Goal: Transaction & Acquisition: Purchase product/service

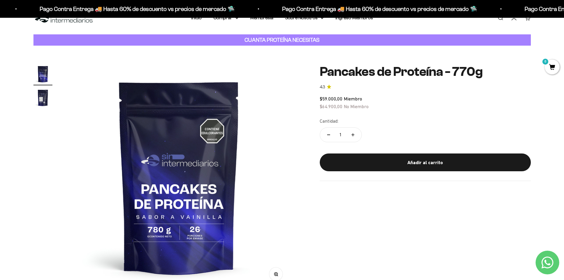
scroll to position [31, 0]
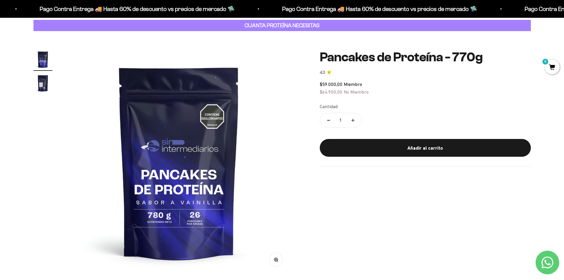
click at [45, 86] on img "Ir al artículo 2" at bounding box center [42, 83] width 19 height 19
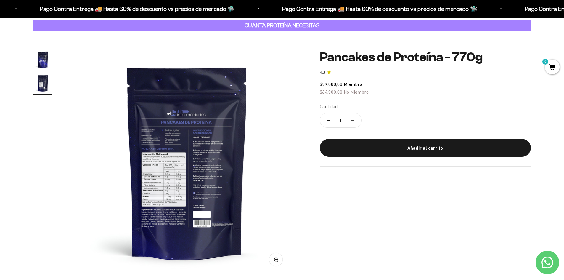
scroll to position [0, 232]
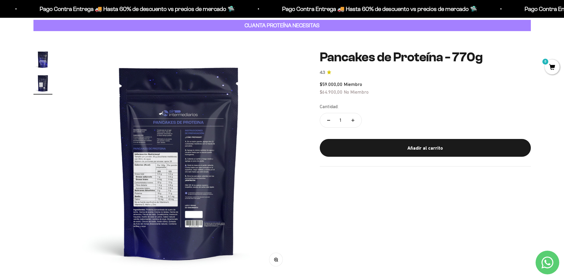
click at [44, 60] on img "Ir al artículo 1" at bounding box center [42, 59] width 19 height 19
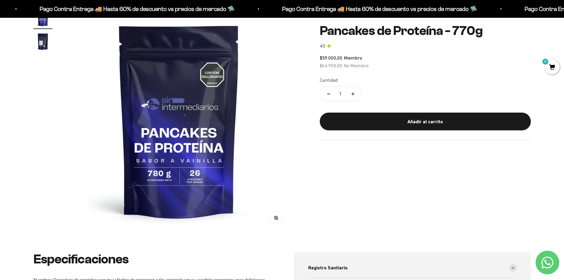
scroll to position [0, 0]
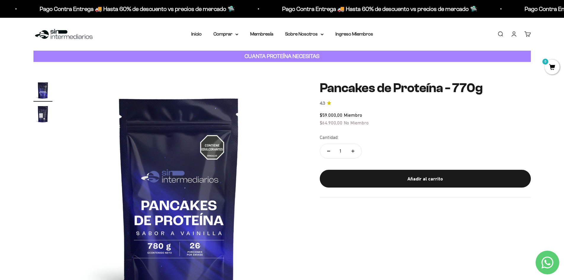
click at [61, 30] on img at bounding box center [63, 34] width 61 height 13
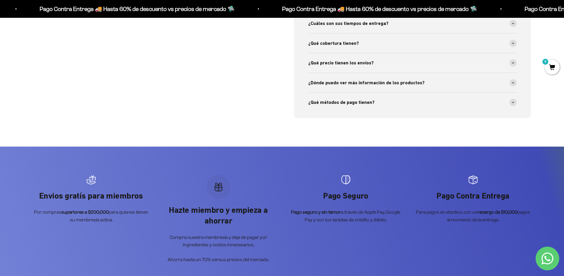
scroll to position [2338, 0]
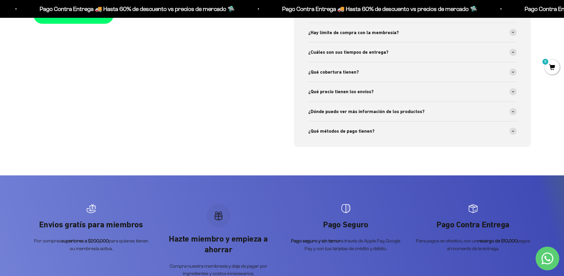
drag, startPoint x: 1, startPoint y: 156, endPoint x: -12, endPoint y: 97, distance: 60.9
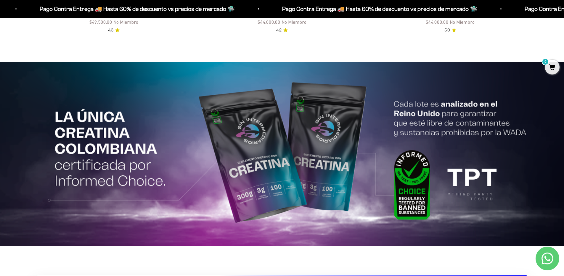
scroll to position [1404, 0]
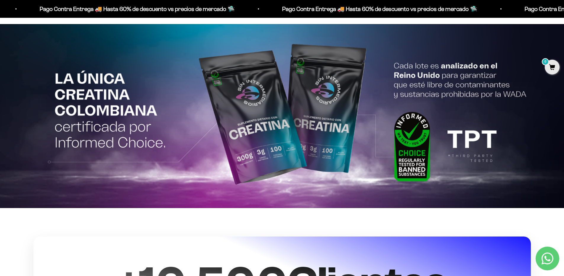
click at [261, 145] on img at bounding box center [282, 116] width 564 height 184
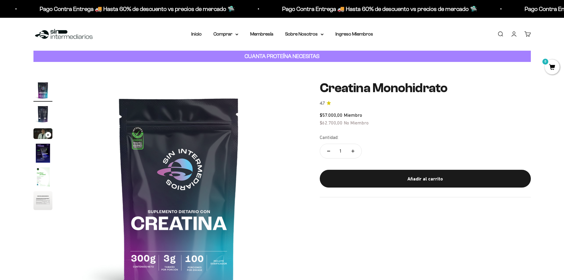
drag, startPoint x: 185, startPoint y: 183, endPoint x: 272, endPoint y: 164, distance: 88.4
click at [272, 164] on img at bounding box center [179, 193] width 225 height 225
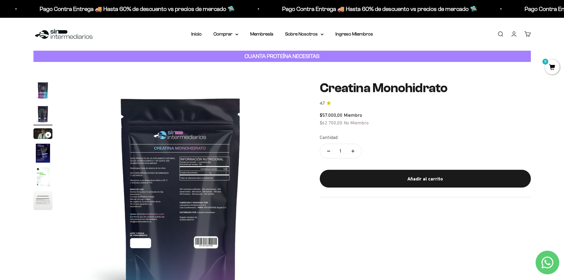
scroll to position [0, 232]
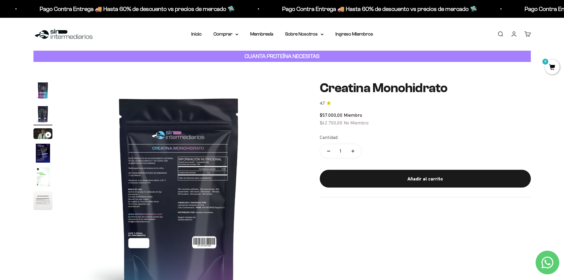
click at [241, 167] on img at bounding box center [179, 193] width 225 height 225
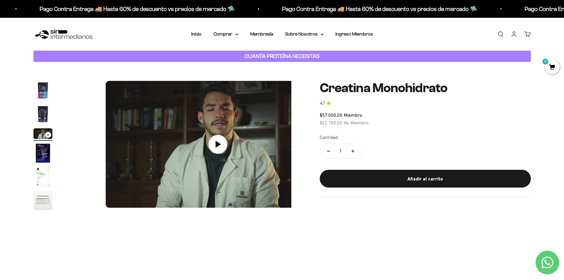
scroll to position [0, 464]
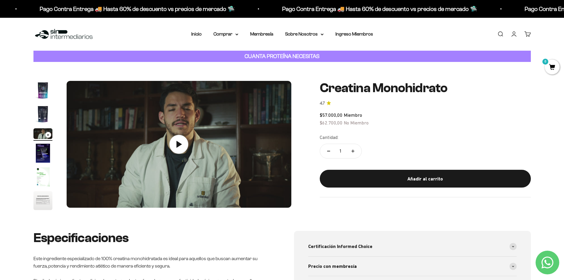
click at [47, 94] on img "Ir al artículo 1" at bounding box center [42, 90] width 19 height 19
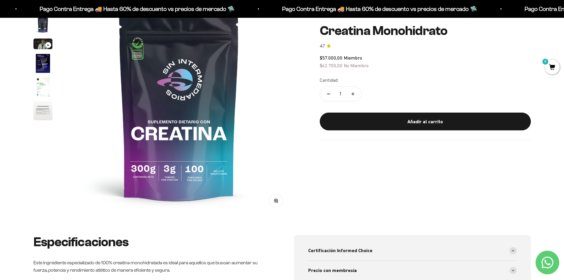
scroll to position [83, 0]
